Goal: Information Seeking & Learning: Understand process/instructions

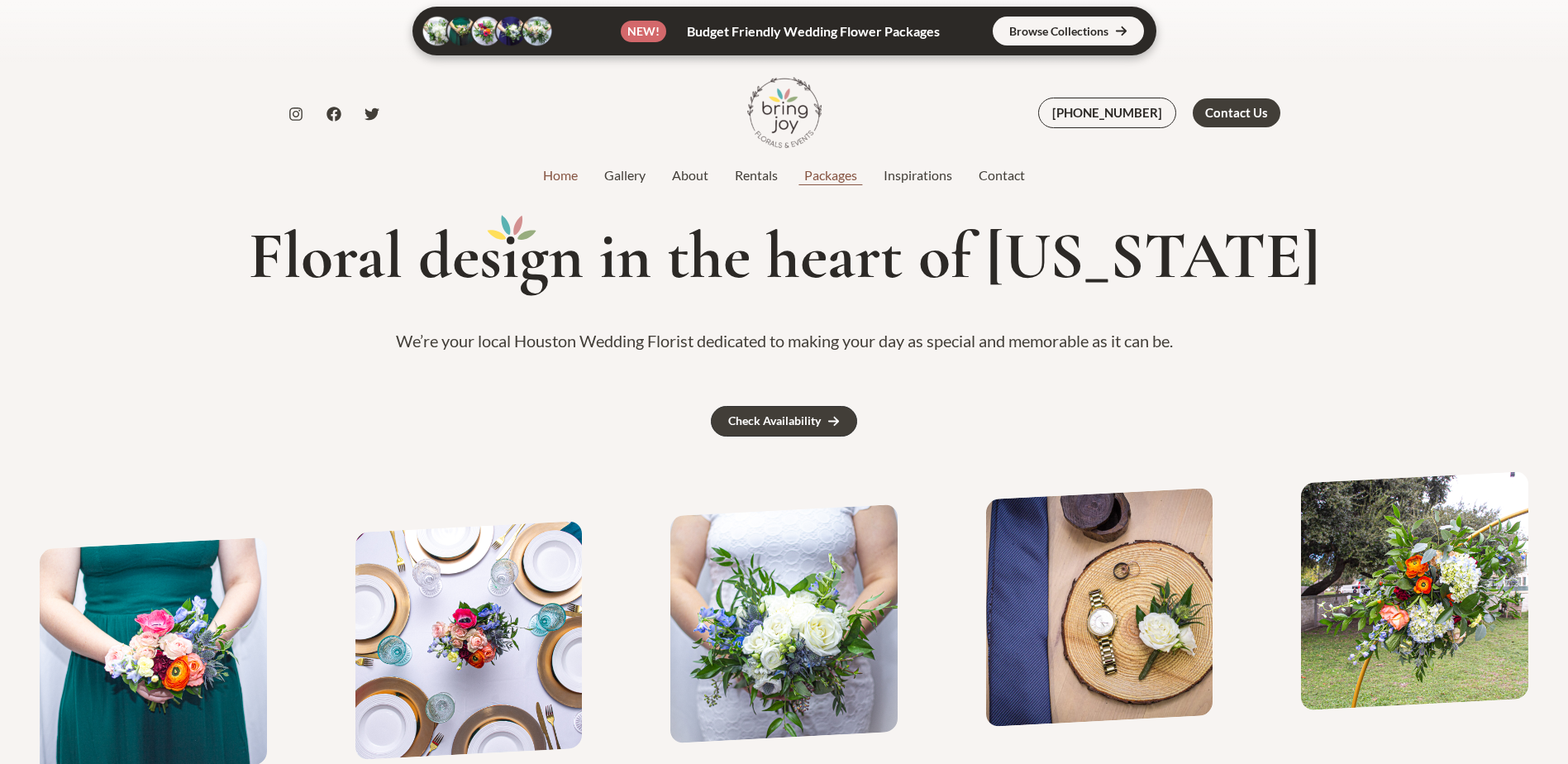
click at [829, 180] on link "Packages" at bounding box center [830, 175] width 79 height 20
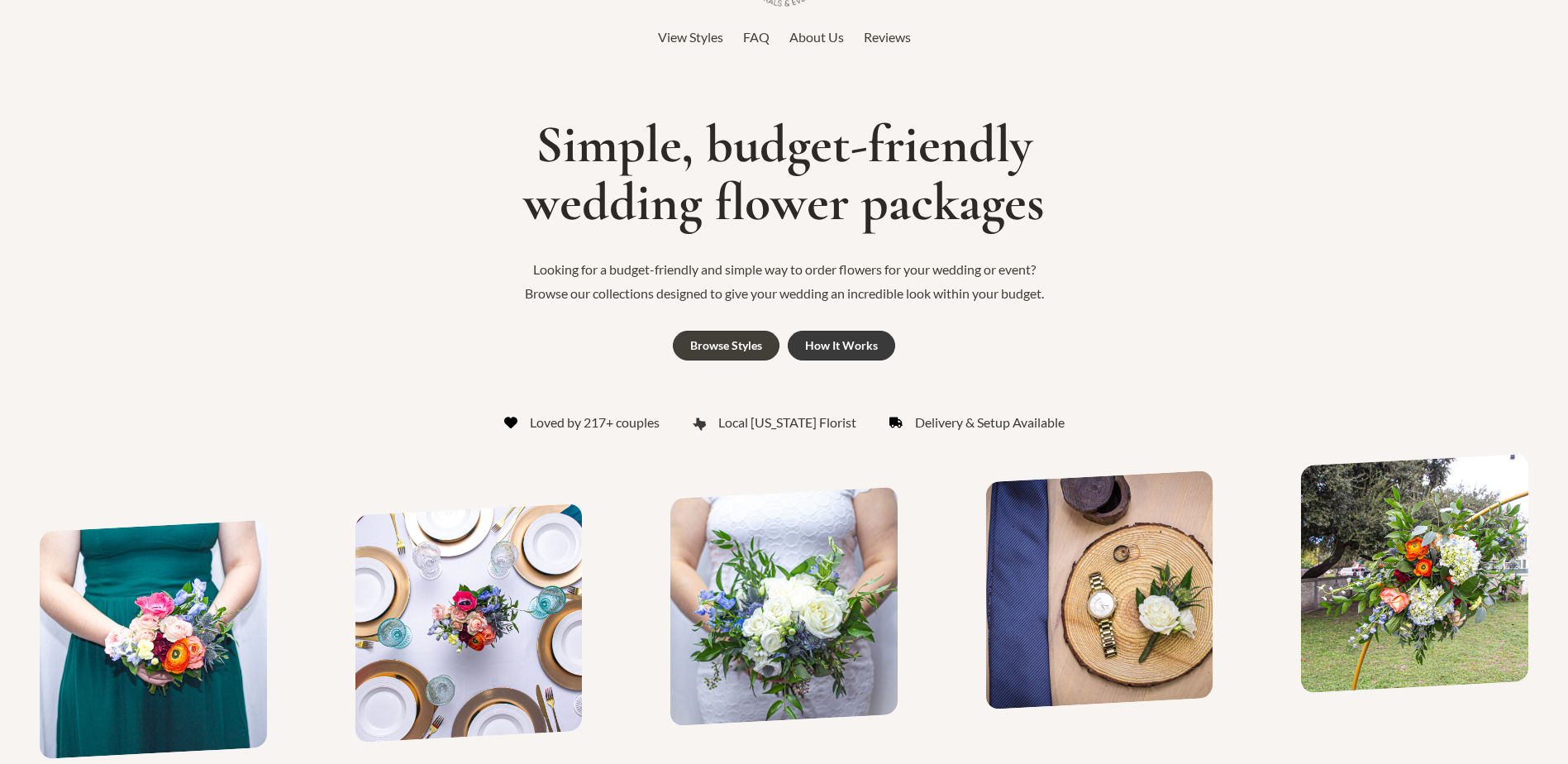
click at [873, 341] on div "How It Works" at bounding box center [841, 345] width 73 height 12
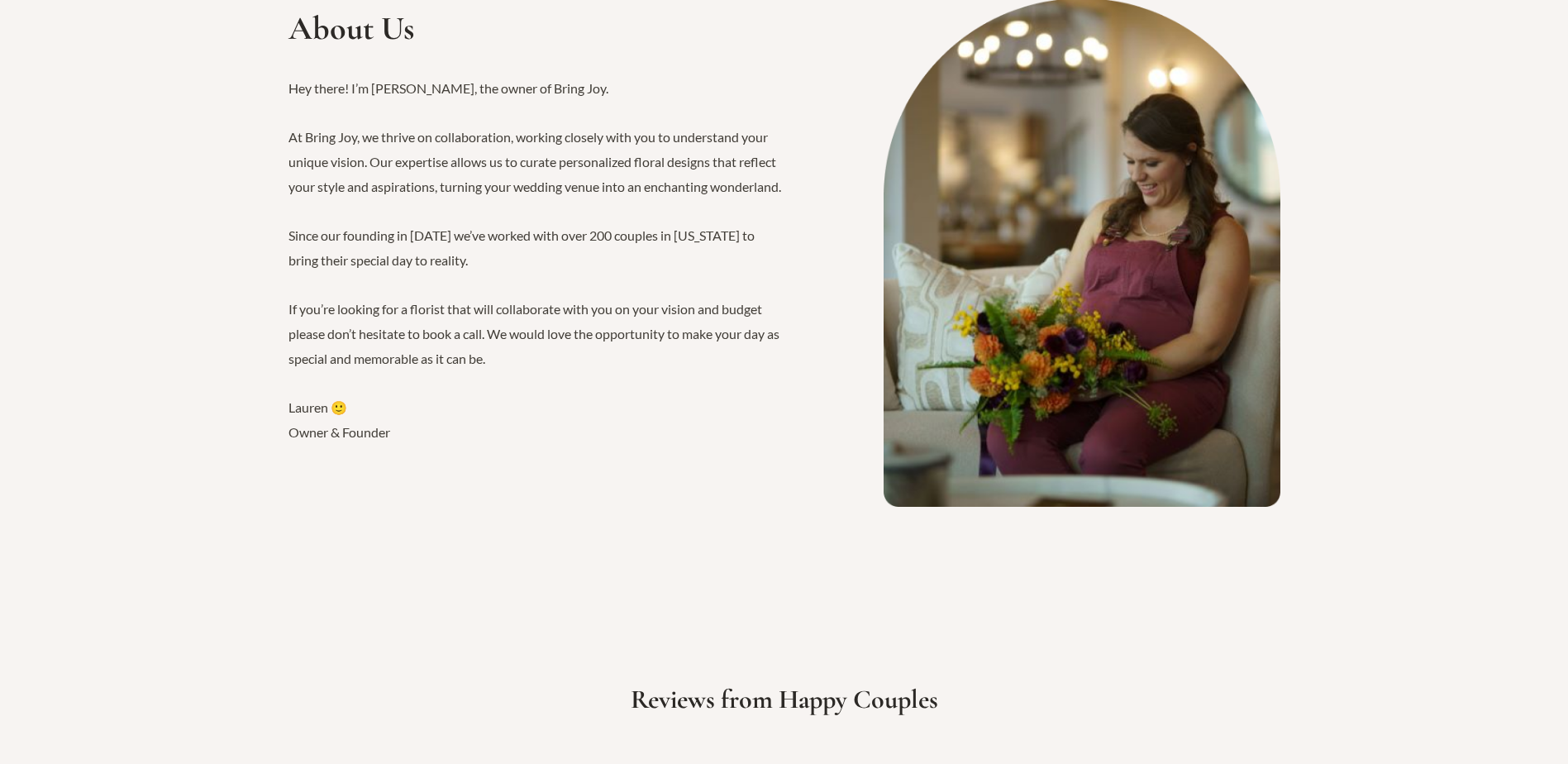
scroll to position [2107, 0]
